Goal: Task Accomplishment & Management: Manage account settings

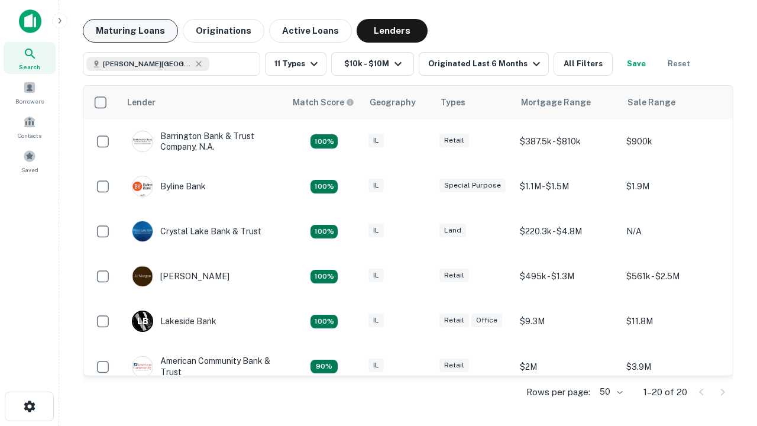
click at [130, 31] on button "Maturing Loans" at bounding box center [130, 31] width 95 height 24
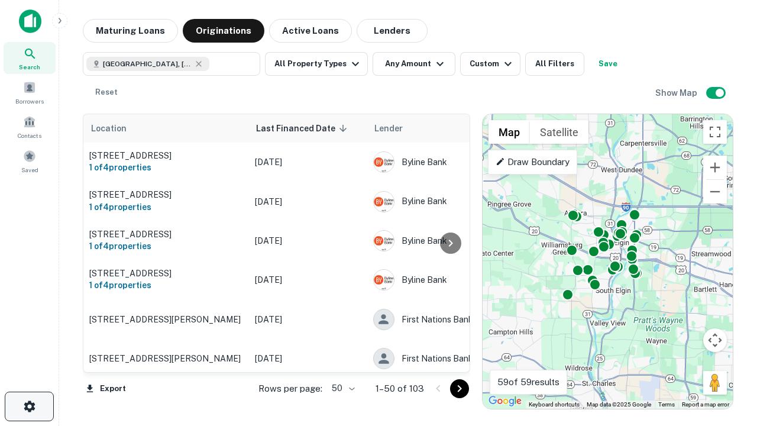
click at [29, 406] on icon "button" at bounding box center [29, 406] width 14 height 14
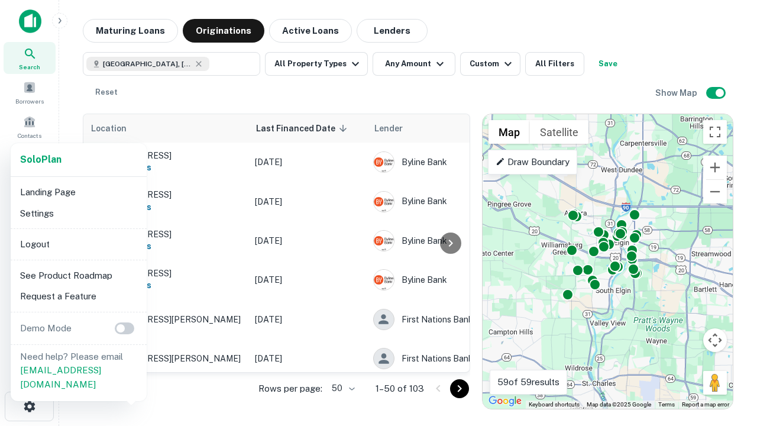
click at [78, 244] on li "Logout" at bounding box center [78, 244] width 127 height 21
